Goal: Information Seeking & Learning: Find specific fact

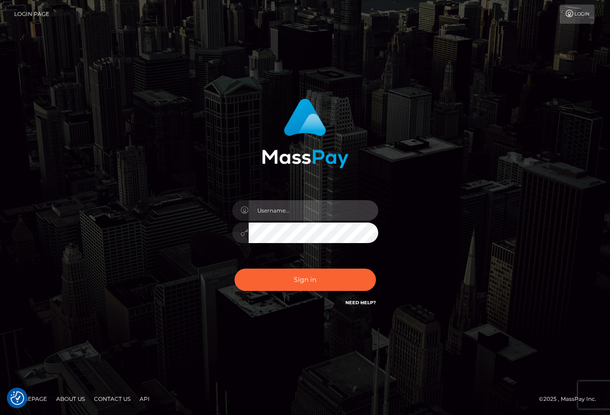
type input "[DEMOGRAPHIC_DATA]xcite"
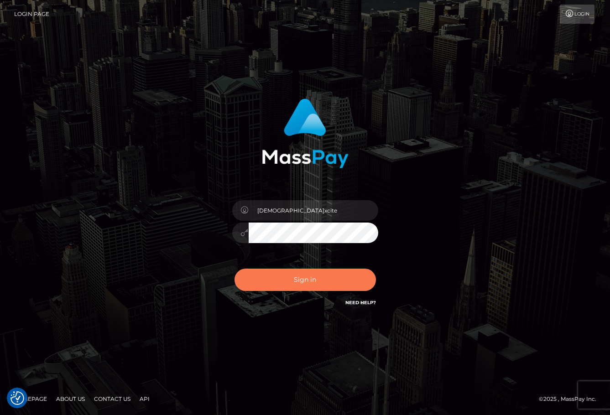
click at [299, 283] on button "Sign in" at bounding box center [304, 280] width 141 height 22
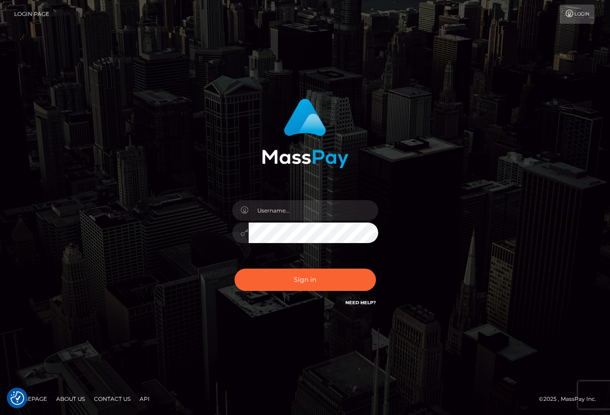
type input "[DEMOGRAPHIC_DATA]xcite"
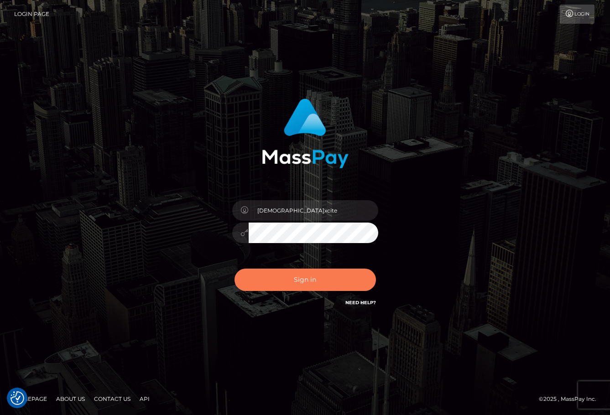
click at [291, 279] on button "Sign in" at bounding box center [304, 280] width 141 height 22
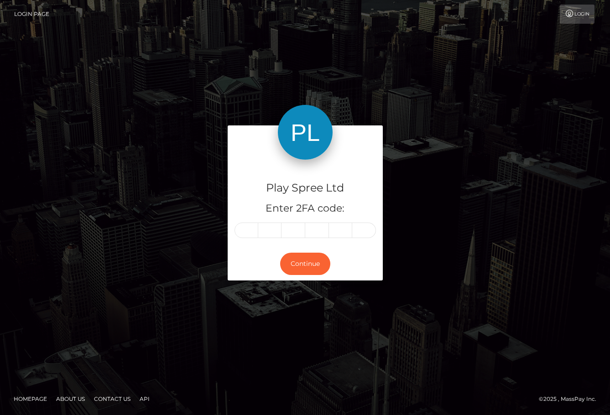
click at [248, 229] on input "text" at bounding box center [246, 230] width 24 height 16
type input "6"
type input "5"
type input "4"
type input "6"
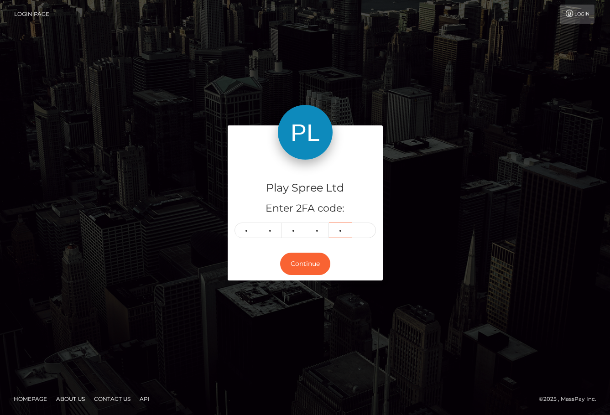
type input "2"
type input "7"
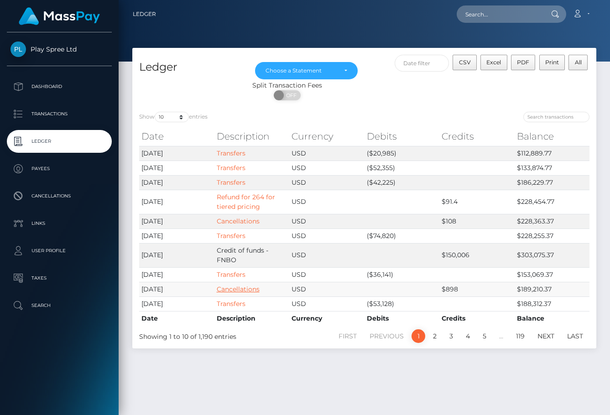
click at [248, 290] on link "Cancellations" at bounding box center [238, 289] width 43 height 8
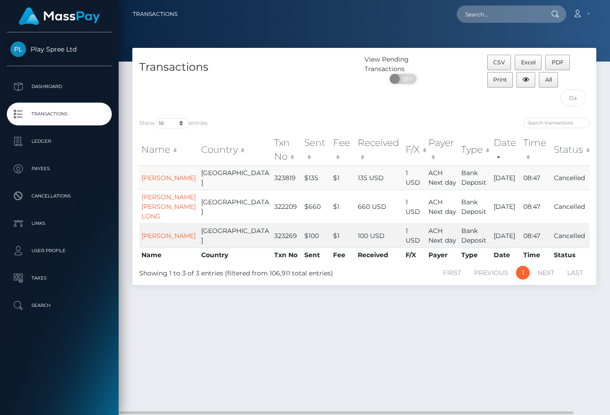
click at [272, 181] on td "323819" at bounding box center [287, 177] width 30 height 24
copy td "323819"
click at [501, 111] on div "CSV Excel PDF Print All" at bounding box center [538, 83] width 116 height 56
click at [272, 213] on td "322209" at bounding box center [287, 207] width 30 height 34
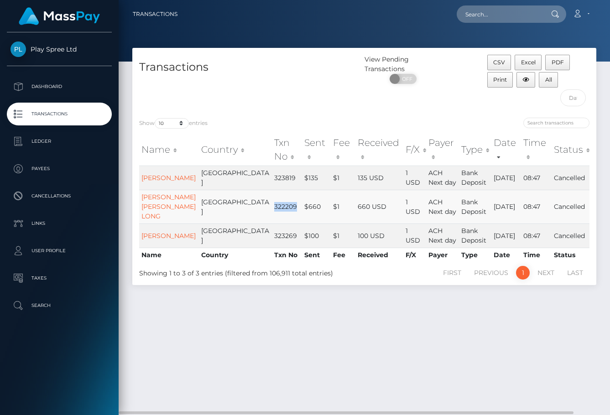
click at [272, 213] on td "322209" at bounding box center [287, 207] width 30 height 34
copy td "322209"
drag, startPoint x: 478, startPoint y: 110, endPoint x: 468, endPoint y: 114, distance: 10.4
click at [478, 111] on div "View Pending Transactions ON OFF" at bounding box center [422, 83] width 116 height 56
click at [272, 242] on td "323269" at bounding box center [287, 235] width 30 height 24
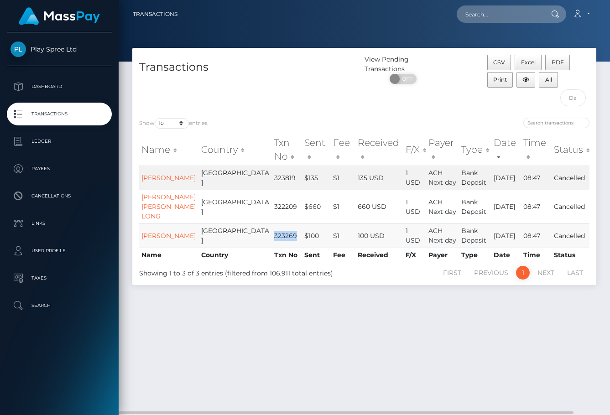
click at [272, 242] on td "323269" at bounding box center [287, 235] width 30 height 24
copy td "323269"
click at [476, 119] on div at bounding box center [480, 124] width 218 height 13
click at [505, 62] on button "CSV" at bounding box center [499, 63] width 24 height 16
click at [269, 21] on div "Loading... Loading... Account Edit Profile Logout" at bounding box center [390, 14] width 411 height 19
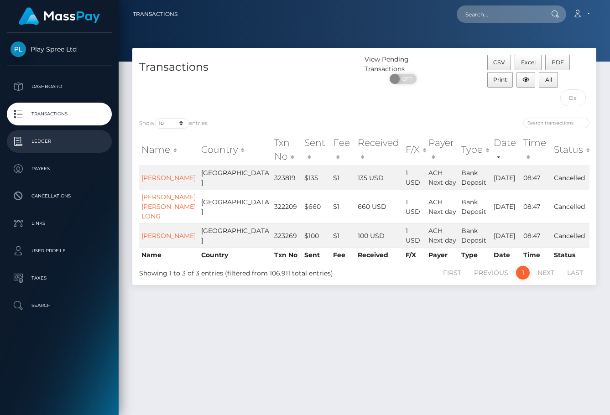
click at [57, 141] on p "Ledger" at bounding box center [59, 141] width 98 height 14
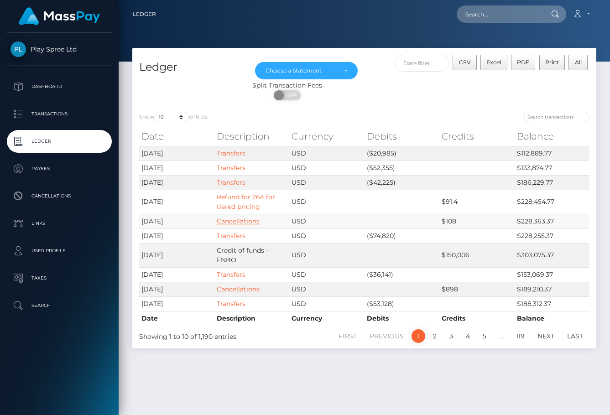
click at [243, 221] on link "Cancellations" at bounding box center [238, 221] width 43 height 8
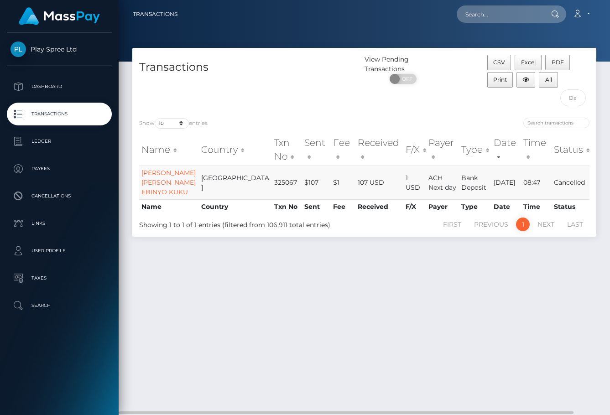
click at [272, 184] on td "325067" at bounding box center [287, 182] width 30 height 34
copy td "325067"
click at [555, 299] on div "Transactions View Pending Transactions ON OFF CSV Excel PDF Print All Show 10 2…" at bounding box center [364, 227] width 491 height 359
drag, startPoint x: 499, startPoint y: 58, endPoint x: 493, endPoint y: 88, distance: 30.8
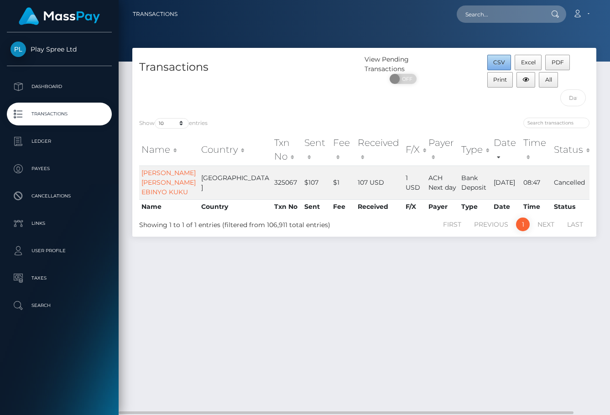
click at [499, 57] on button "CSV" at bounding box center [499, 63] width 24 height 16
click at [502, 12] on input "text" at bounding box center [499, 13] width 86 height 17
paste input "323819"
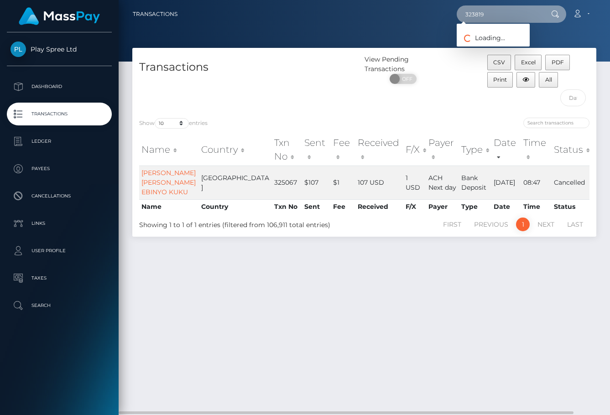
type input "323819"
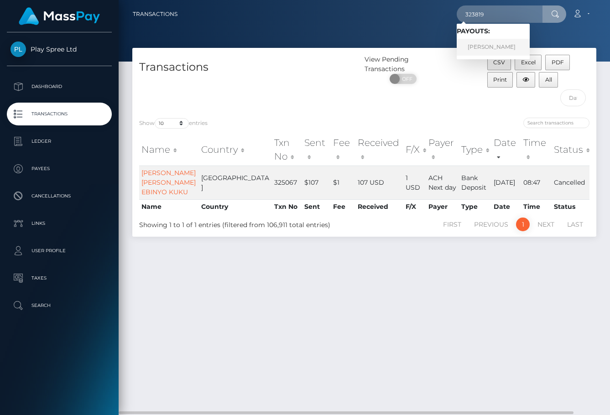
click at [521, 47] on link "[PERSON_NAME]" at bounding box center [492, 47] width 73 height 17
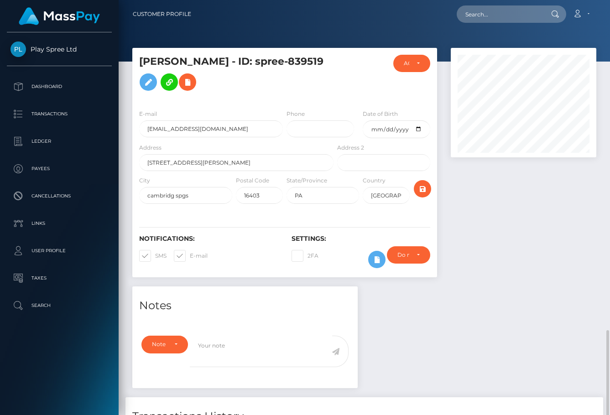
scroll to position [197, 0]
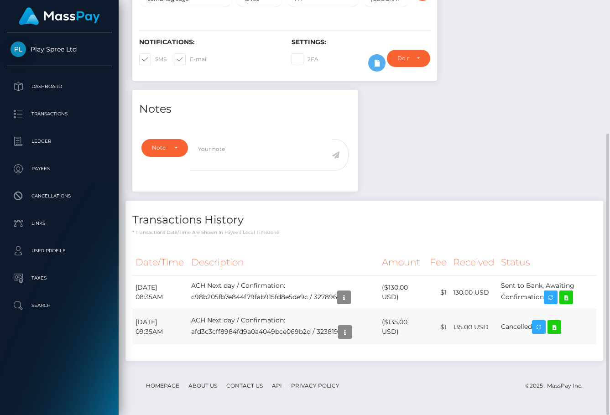
click at [341, 330] on td "ACH Next day / Confirmation: afd3c3cff8984fd9a0a4049bce069b2d / 323819" at bounding box center [283, 327] width 191 height 35
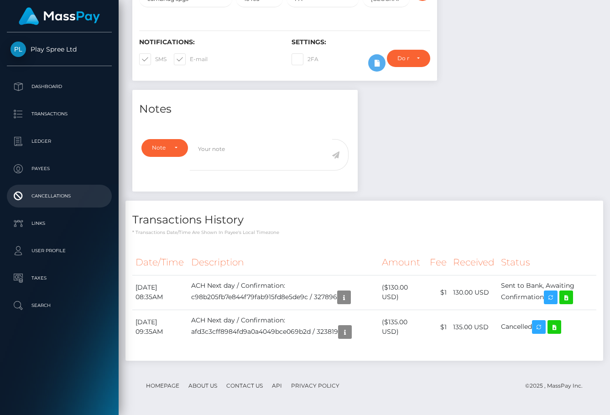
copy td "323819"
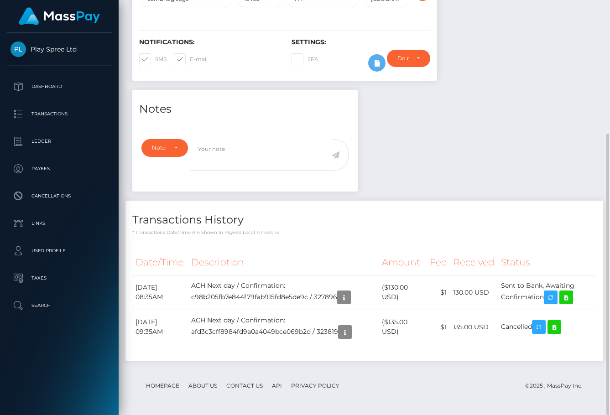
click at [532, 136] on div "Notes Note Type Compliance Clear Compliance General Note Type" at bounding box center [363, 230] width 477 height 280
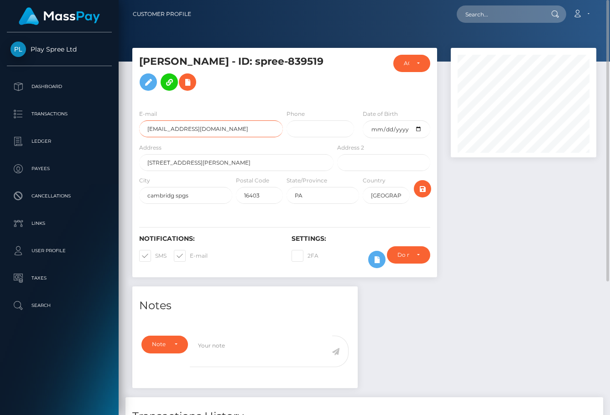
click at [166, 131] on input "jgrazzy11@gmail.com" at bounding box center [211, 128] width 144 height 17
click at [499, 11] on input "text" at bounding box center [499, 13] width 86 height 17
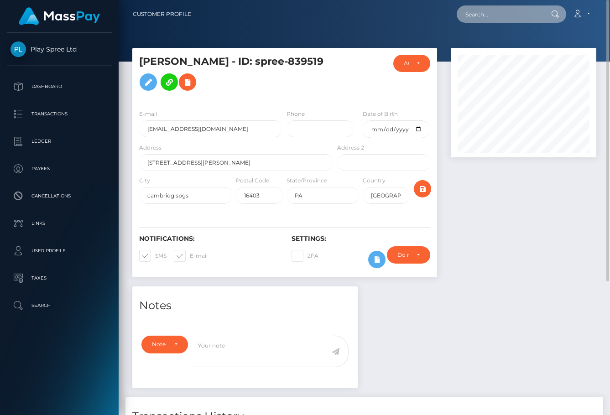
paste input "322209"
type input "322209"
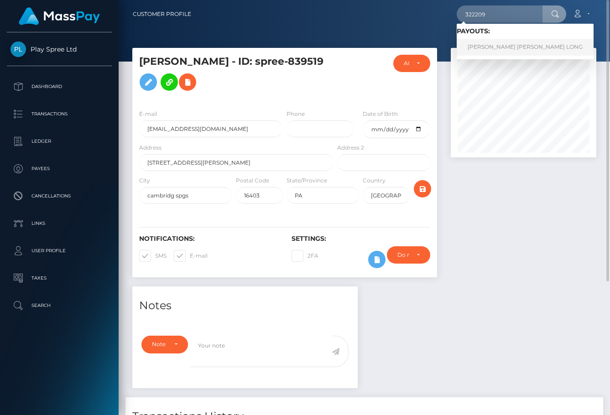
click at [499, 46] on link "BOBBY GENE JR LONG" at bounding box center [524, 47] width 137 height 17
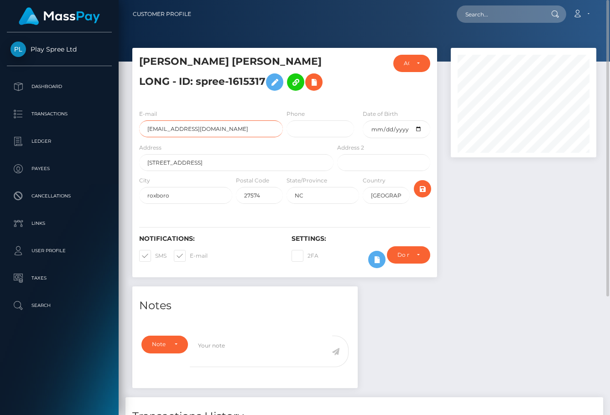
click at [186, 129] on input "bobby012704@gmail.com" at bounding box center [211, 128] width 144 height 17
click at [186, 129] on input "[EMAIL_ADDRESS][DOMAIN_NAME]" at bounding box center [211, 128] width 144 height 17
drag, startPoint x: 568, startPoint y: 216, endPoint x: 566, endPoint y: 206, distance: 9.8
click at [569, 216] on div at bounding box center [523, 167] width 159 height 238
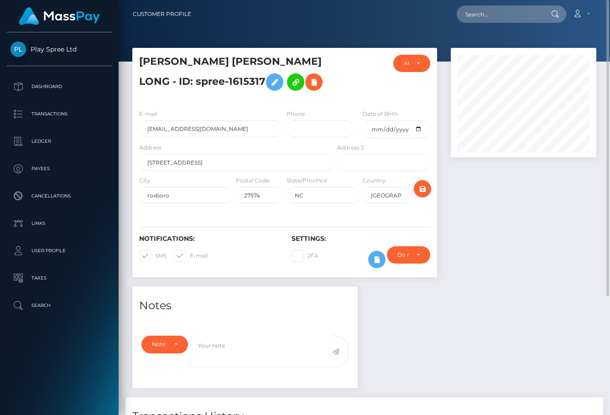
scroll to position [166, 0]
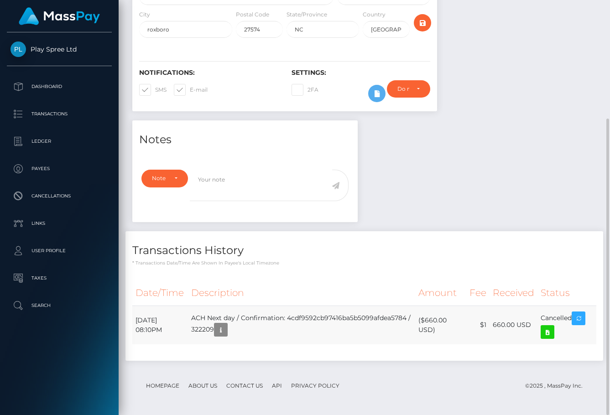
click at [150, 326] on td "August 8, 2025 08:10PM" at bounding box center [160, 324] width 56 height 39
copy tr "August 8, 2025 08:10PM"
click at [574, 212] on div "Notes Note Type Compliance Clear Compliance General Note Type" at bounding box center [363, 244] width 477 height 249
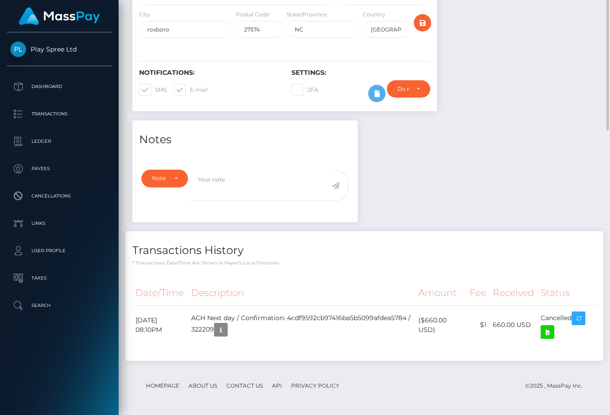
scroll to position [0, 0]
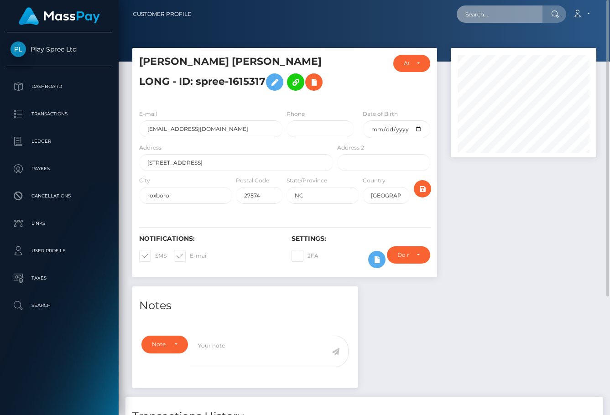
click at [485, 17] on input "text" at bounding box center [499, 13] width 86 height 17
paste input "323269"
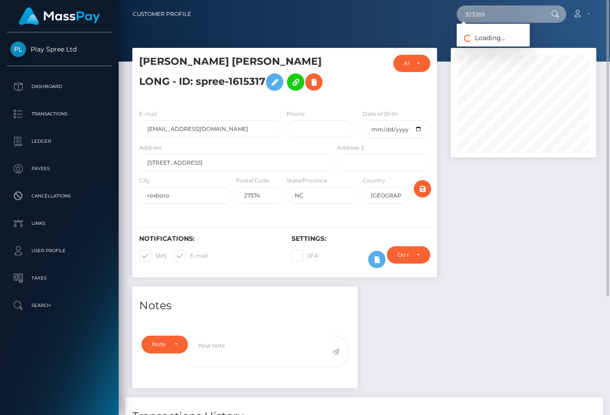
type input "323269"
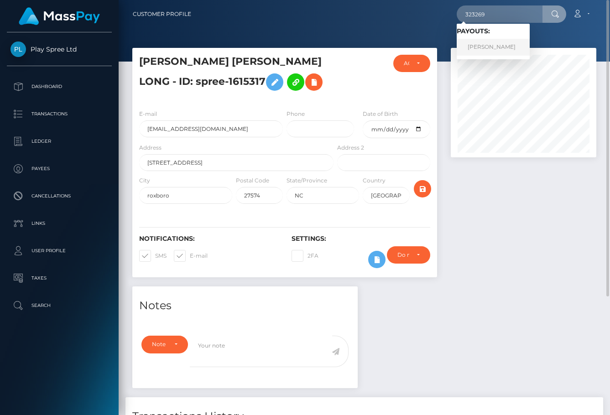
click at [487, 47] on link "Dustin Harris" at bounding box center [492, 47] width 73 height 17
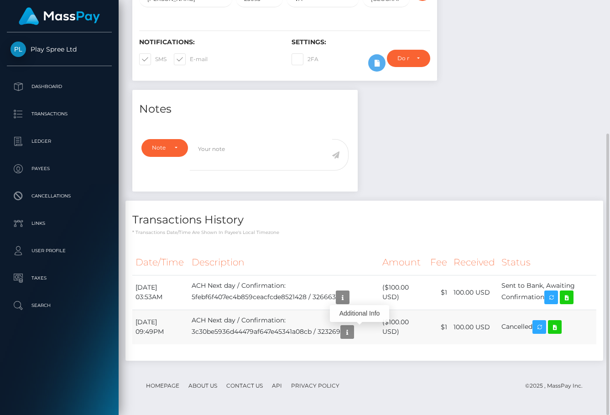
scroll to position [109, 145]
click at [342, 330] on td "ACH Next day / Confirmation: 3c30be5936d44479af647e45341a08cb / 323269" at bounding box center [283, 327] width 191 height 35
click at [155, 325] on td "August 9, 2025 09:49PM" at bounding box center [160, 327] width 56 height 35
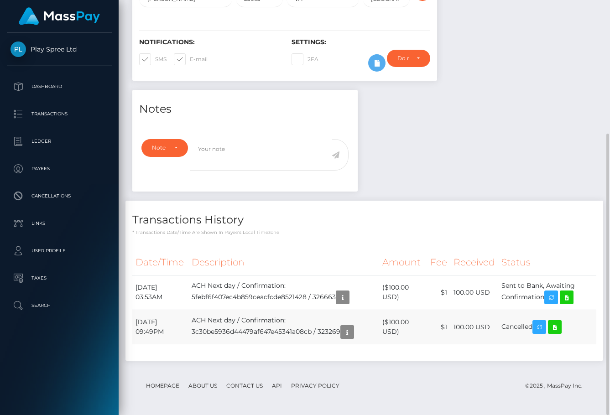
click at [155, 324] on td "August 9, 2025 09:49PM" at bounding box center [160, 327] width 56 height 35
copy tr "August 9, 2025 09:49PM"
click at [557, 236] on p "* Transactions date/time are shown in payee's local timezone" at bounding box center [364, 232] width 464 height 7
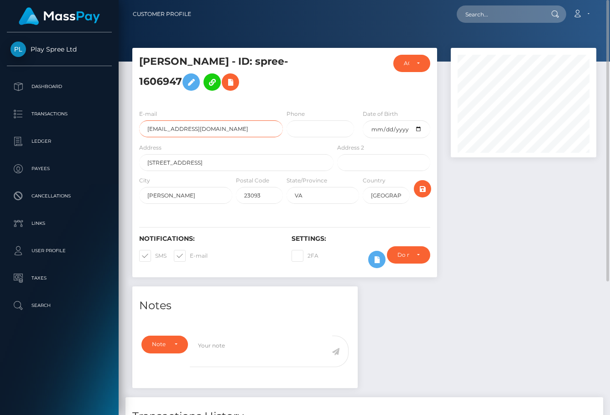
click at [185, 128] on input "dmanharris86@gmail.com" at bounding box center [211, 128] width 144 height 17
click at [185, 127] on input "dmanharris86@gmail.com" at bounding box center [211, 128] width 144 height 17
drag, startPoint x: 574, startPoint y: 238, endPoint x: 586, endPoint y: 248, distance: 15.8
click at [576, 238] on div at bounding box center [523, 167] width 159 height 238
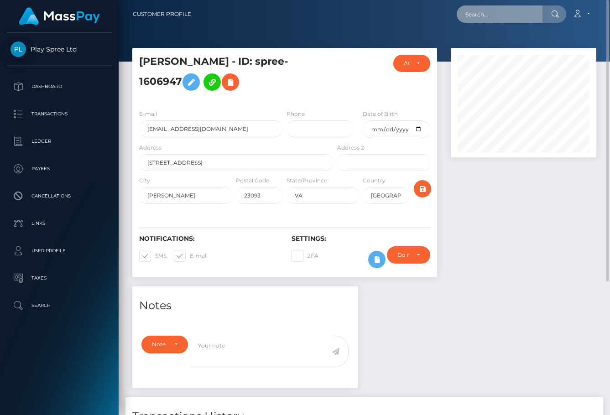
click at [497, 16] on input "text" at bounding box center [499, 13] width 86 height 17
paste input "325067"
type input "325067"
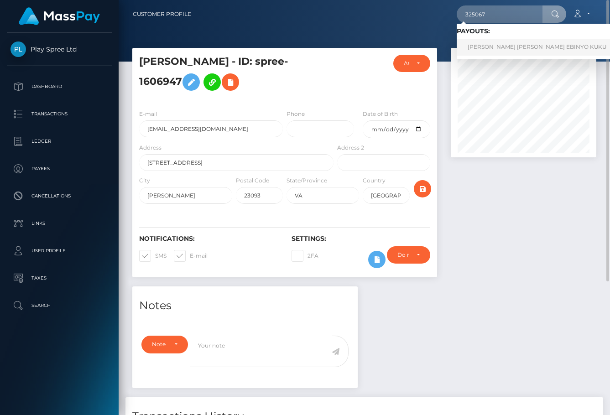
click at [508, 48] on link "ANNA RACHEAL EBINYO KUKU" at bounding box center [536, 47] width 160 height 17
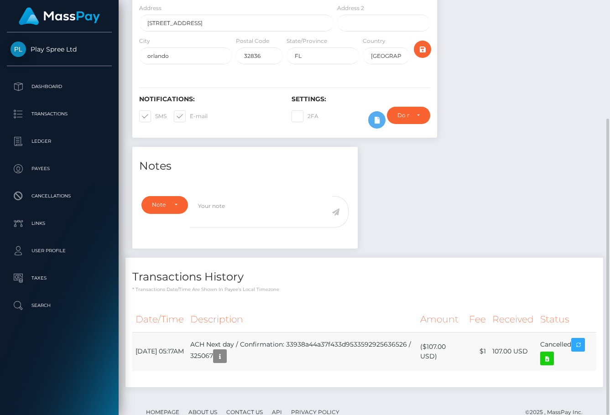
scroll to position [109, 145]
click at [151, 332] on td "[DATE] 05:17AM" at bounding box center [159, 351] width 55 height 39
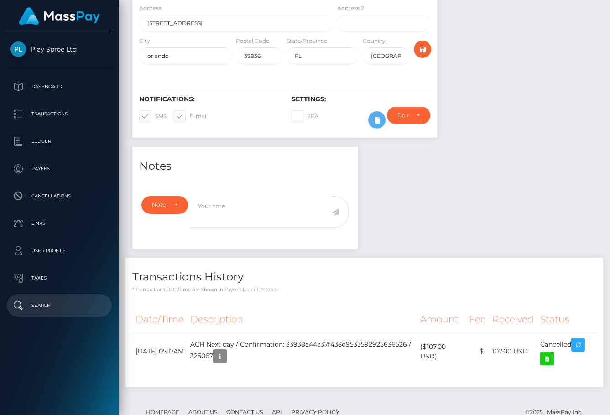
copy tr "[DATE] 05:17AM"
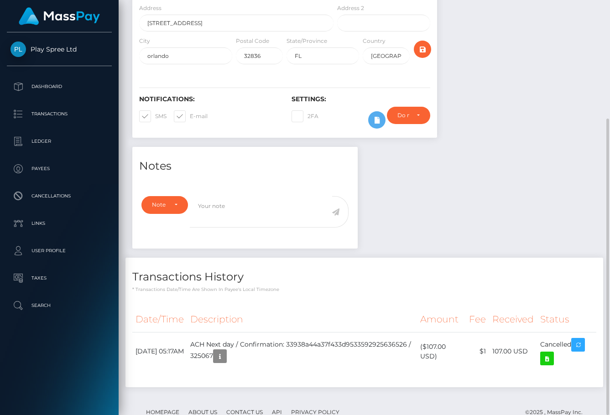
drag, startPoint x: 553, startPoint y: 243, endPoint x: 542, endPoint y: 244, distance: 11.4
click at [553, 269] on h4 "Transactions History" at bounding box center [364, 277] width 464 height 16
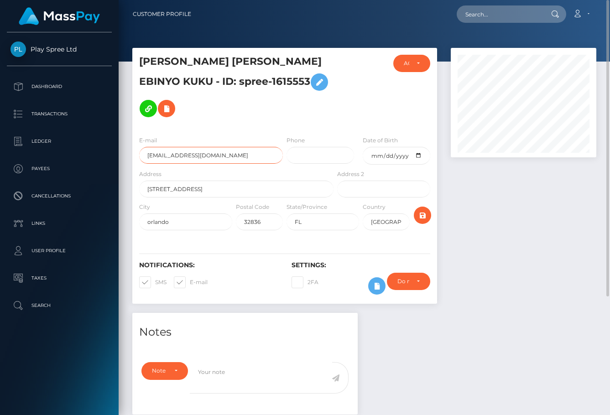
click at [168, 147] on input "[EMAIL_ADDRESS][DOMAIN_NAME]" at bounding box center [211, 155] width 144 height 17
click at [490, 10] on input "text" at bounding box center [499, 13] width 86 height 17
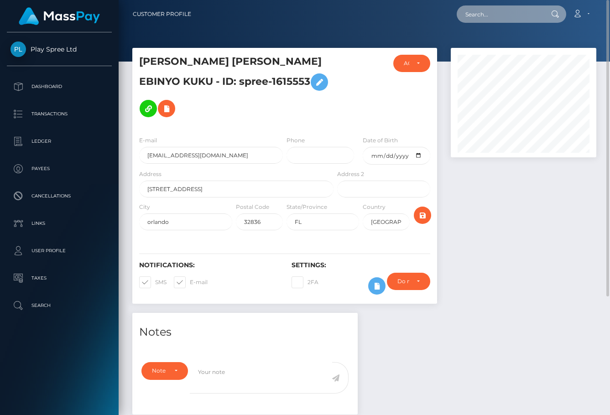
paste input "323819"
type input "323819"
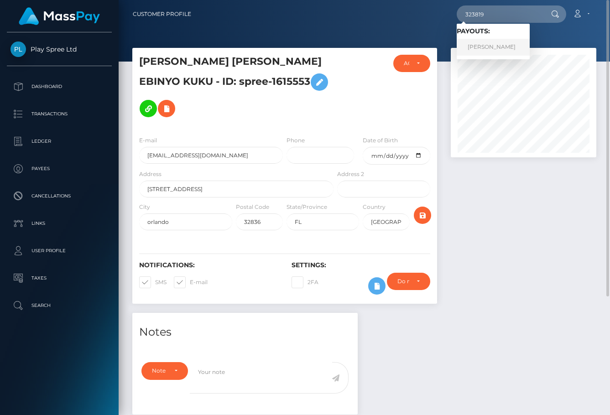
click at [493, 43] on link "[PERSON_NAME]" at bounding box center [492, 47] width 73 height 17
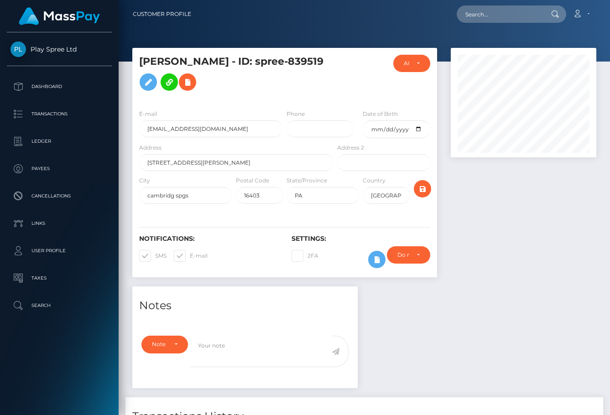
scroll to position [109, 145]
click at [180, 133] on input "[EMAIL_ADDRESS][DOMAIN_NAME]" at bounding box center [211, 128] width 144 height 17
click at [558, 244] on div at bounding box center [523, 167] width 159 height 238
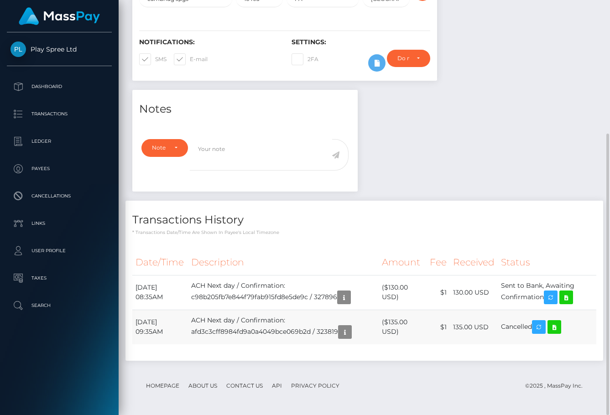
click at [145, 328] on td "August 10, 2025 09:35AM" at bounding box center [160, 327] width 56 height 35
copy tr "August 10, 2025 09:35AM"
click at [566, 133] on div "Notes Note Type Compliance Clear Compliance General Note Type" at bounding box center [363, 230] width 477 height 280
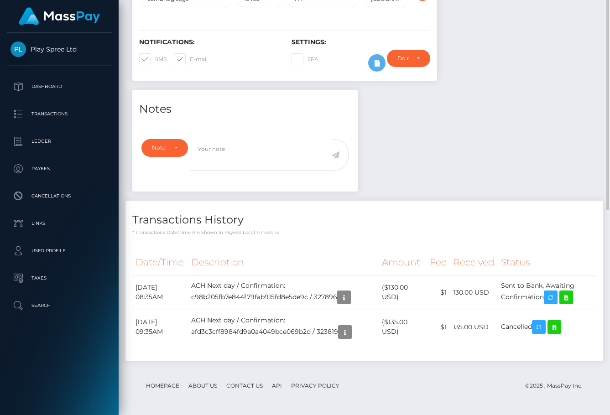
scroll to position [0, 0]
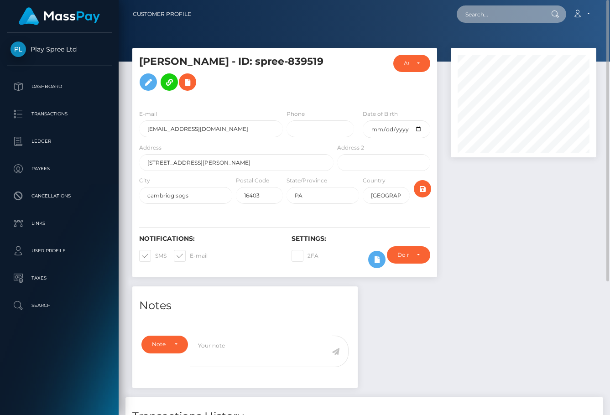
click at [495, 13] on input "text" at bounding box center [499, 13] width 86 height 17
paste input "322209"
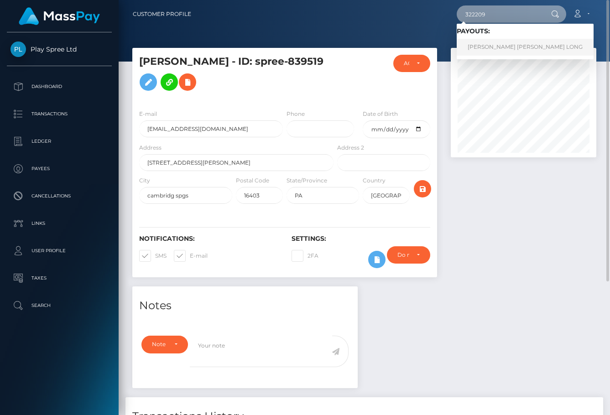
type input "322209"
click at [510, 42] on link "BOBBY GENE JR LONG" at bounding box center [524, 47] width 137 height 17
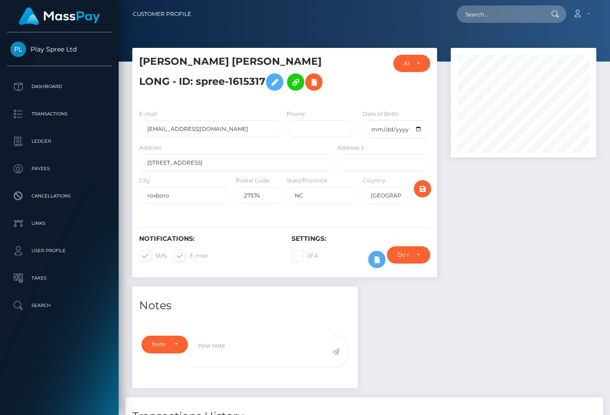
scroll to position [109, 145]
click at [163, 83] on h5 "[PERSON_NAME] [PERSON_NAME] LONG - ID: spree-1615317" at bounding box center [233, 75] width 189 height 41
copy h5 "1615317"
